Goal: Find contact information: Find contact information

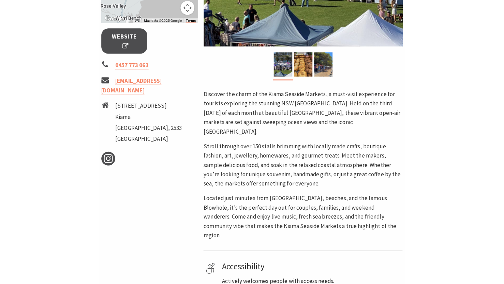
scroll to position [242, 0]
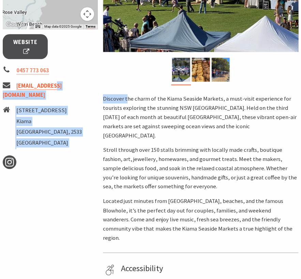
drag, startPoint x: 127, startPoint y: 102, endPoint x: 40, endPoint y: 103, distance: 87.2
click at [40, 103] on div "Event Dates: [DATE] — [DATE] To navigate the map with touch gestures double-tap…" at bounding box center [150, 95] width 301 height 472
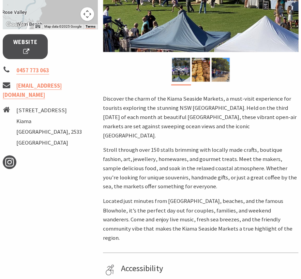
click at [33, 93] on li "[EMAIL_ADDRESS][DOMAIN_NAME]" at bounding box center [50, 90] width 95 height 18
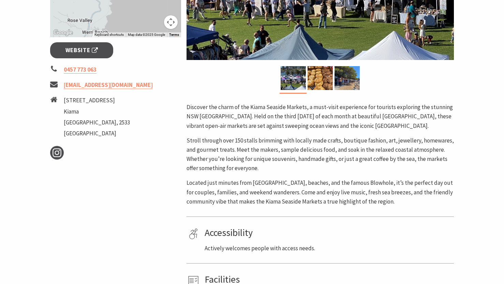
drag, startPoint x: 46, startPoint y: 92, endPoint x: 176, endPoint y: 94, distance: 130.5
click at [176, 94] on section "Home Events Markets Kiama Seaside Markets Kiama Seaside Markets Event Dates: [D…" at bounding box center [252, 57] width 504 height 524
copy link "[EMAIL_ADDRESS][DOMAIN_NAME]"
click at [186, 55] on div "Area [GEOGRAPHIC_DATA] #Markets #Family Friendly < > Discover the charm of the …" at bounding box center [320, 83] width 273 height 432
